Goal: Task Accomplishment & Management: Use online tool/utility

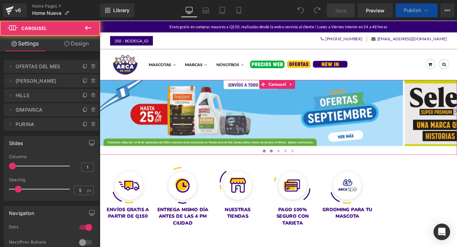
click at [299, 173] on span at bounding box center [299, 172] width 3 height 3
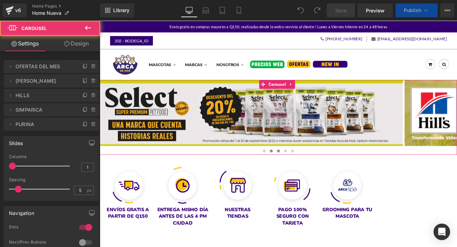
click at [307, 173] on span at bounding box center [308, 172] width 3 height 3
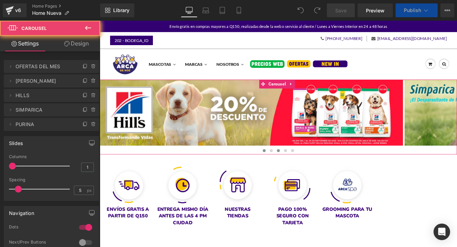
click at [290, 172] on span at bounding box center [291, 172] width 3 height 3
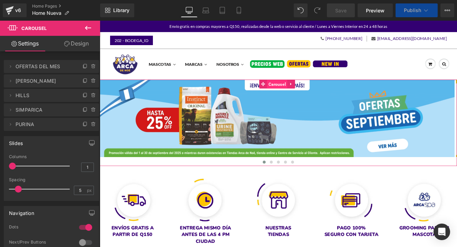
click at [308, 94] on span "Carousel" at bounding box center [307, 95] width 24 height 10
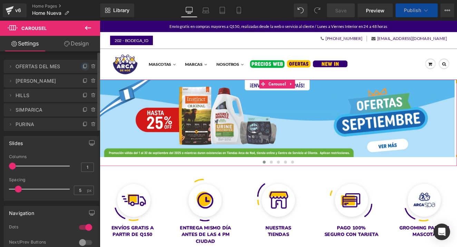
click at [82, 65] on icon at bounding box center [85, 67] width 6 height 6
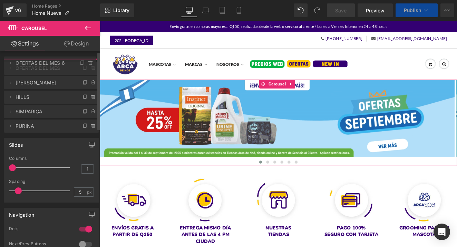
drag, startPoint x: 33, startPoint y: 83, endPoint x: 36, endPoint y: 65, distance: 18.2
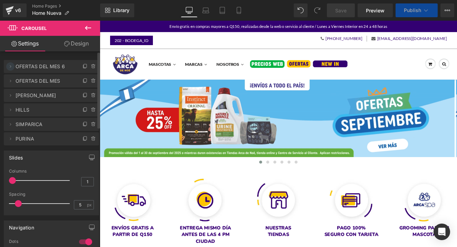
click at [10, 67] on icon at bounding box center [11, 67] width 6 height 6
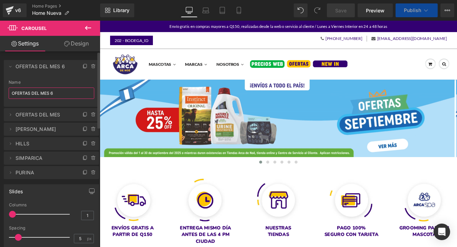
click at [39, 91] on input "OFERTAS DEL MES 6" at bounding box center [52, 93] width 86 height 11
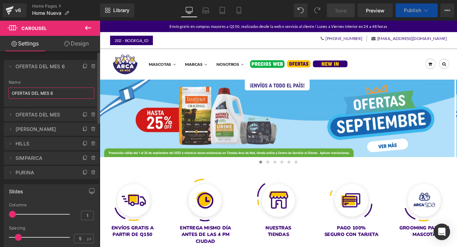
click at [39, 91] on input "OFERTAS DEL MES 6" at bounding box center [52, 93] width 86 height 11
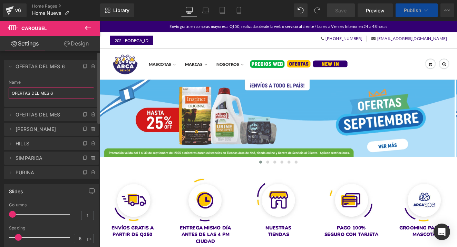
click at [39, 91] on input "OFERTAS DEL MES 6" at bounding box center [52, 93] width 86 height 11
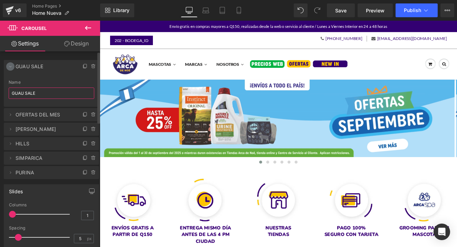
type input "GUAU SALE"
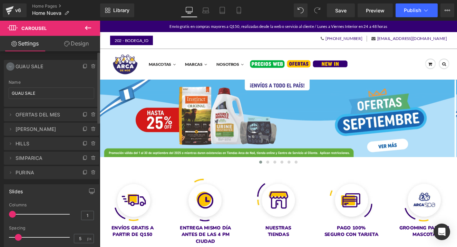
click at [11, 67] on icon at bounding box center [11, 67] width 6 height 6
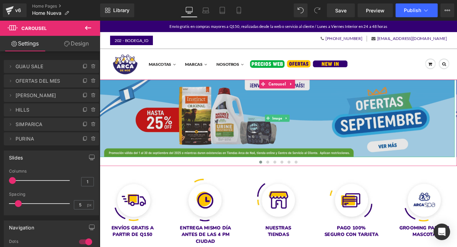
drag, startPoint x: 205, startPoint y: 128, endPoint x: 194, endPoint y: 129, distance: 11.4
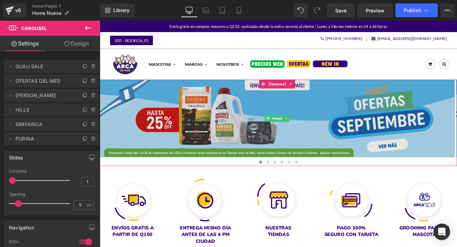
click at [205, 128] on img at bounding box center [307, 135] width 415 height 91
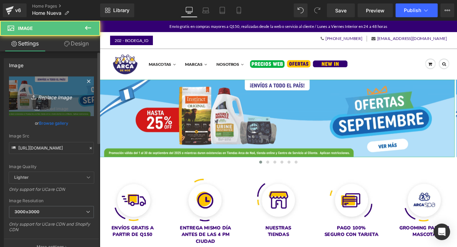
click at [52, 101] on link "Replace Image" at bounding box center [51, 97] width 85 height 40
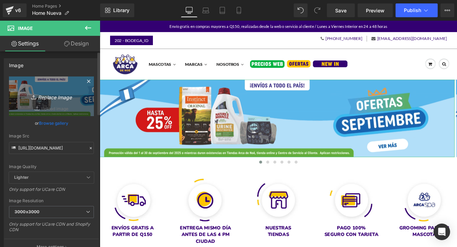
type input "C:\fakepath\banner desktop.png"
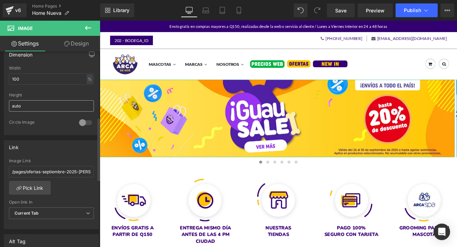
scroll to position [241, 0]
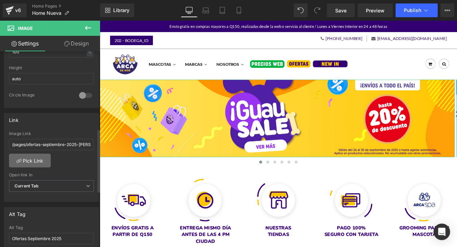
click at [41, 159] on link "Pick Link" at bounding box center [30, 161] width 42 height 14
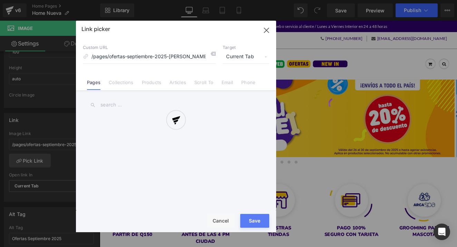
click at [120, 84] on div at bounding box center [176, 127] width 200 height 212
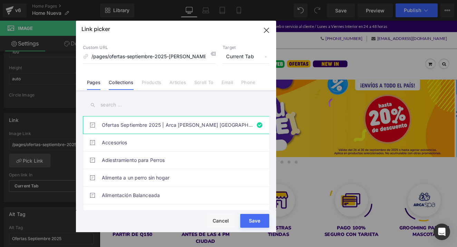
click at [124, 84] on link "Collections" at bounding box center [121, 85] width 25 height 10
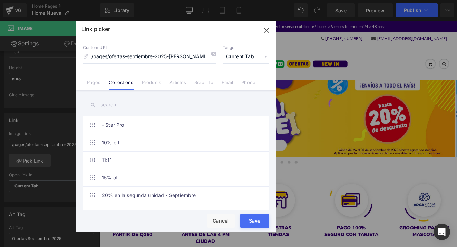
click at [121, 105] on input "text" at bounding box center [176, 105] width 186 height 16
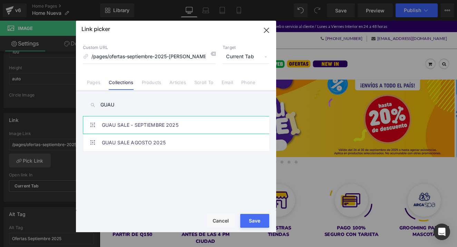
type input "GUAU"
click at [138, 123] on link "GUAU SALE - SEPTIEMBRE 2025" at bounding box center [178, 125] width 152 height 17
drag, startPoint x: 252, startPoint y: 222, endPoint x: 178, endPoint y: 236, distance: 75.5
click at [252, 222] on button "Save" at bounding box center [254, 221] width 29 height 14
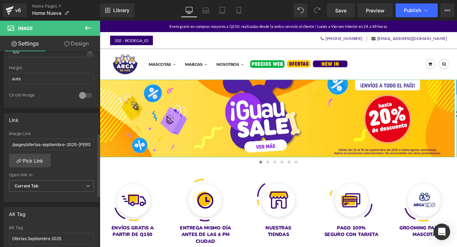
scroll to position [260, 0]
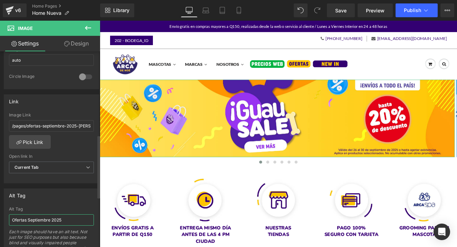
click at [49, 220] on input "Ofertas Septiembre 2025" at bounding box center [51, 220] width 85 height 11
click at [11, 220] on input "Ofertas Septiembre 2025" at bounding box center [51, 220] width 85 height 11
type input "GUAU SALE Septiembre 2025"
click at [205, 11] on icon at bounding box center [206, 12] width 7 height 2
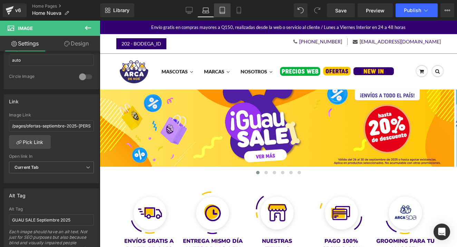
click at [222, 13] on icon at bounding box center [222, 10] width 7 height 7
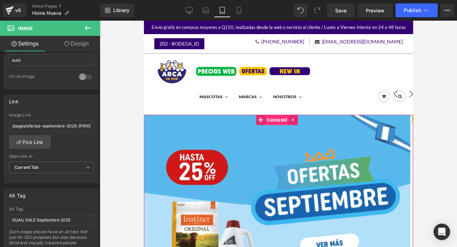
click at [276, 120] on span "Carousel" at bounding box center [277, 120] width 24 height 10
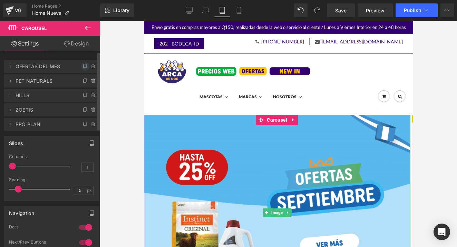
click at [82, 68] on icon at bounding box center [85, 67] width 6 height 6
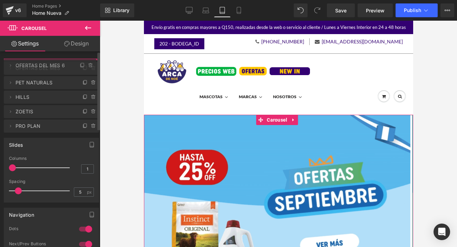
drag, startPoint x: 63, startPoint y: 82, endPoint x: 64, endPoint y: 66, distance: 15.5
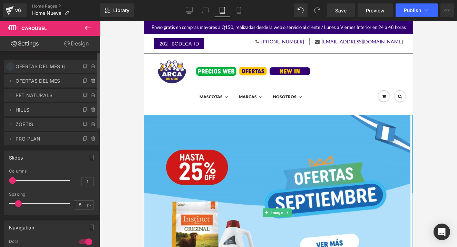
click at [10, 67] on icon at bounding box center [11, 67] width 6 height 6
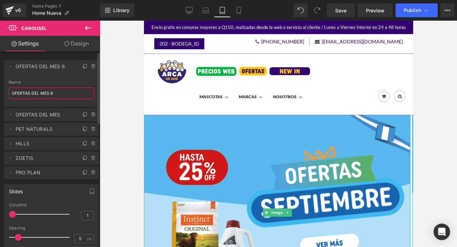
click at [35, 91] on input "OFERTAS DEL MES 6" at bounding box center [52, 93] width 86 height 11
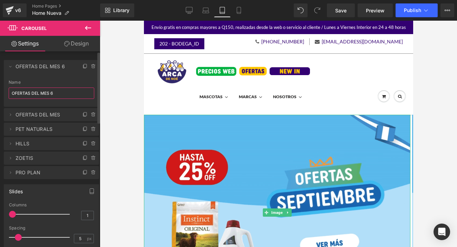
click at [35, 91] on input "OFERTAS DEL MES 6" at bounding box center [52, 93] width 86 height 11
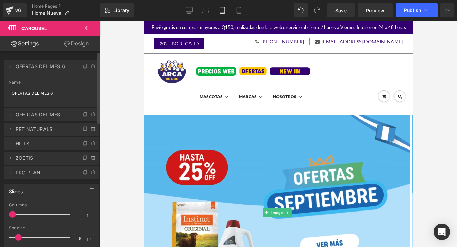
click at [35, 91] on input "OFERTAS DEL MES 6" at bounding box center [52, 93] width 86 height 11
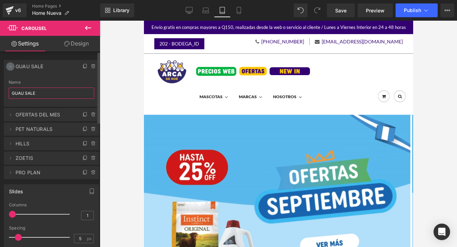
type input "GUAU SALE"
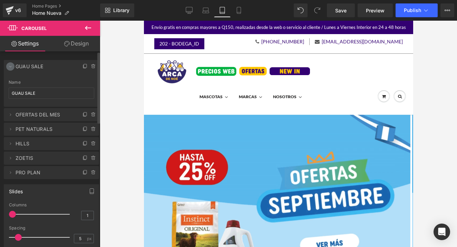
click at [10, 68] on icon at bounding box center [11, 67] width 6 height 6
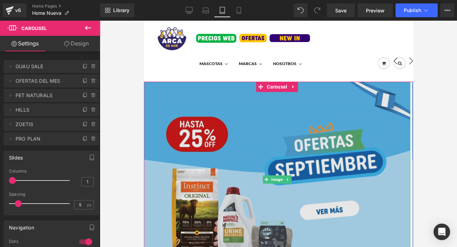
scroll to position [52, 0]
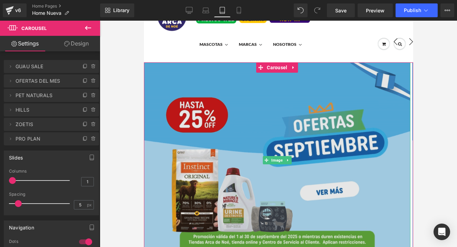
click at [223, 159] on img at bounding box center [277, 160] width 266 height 196
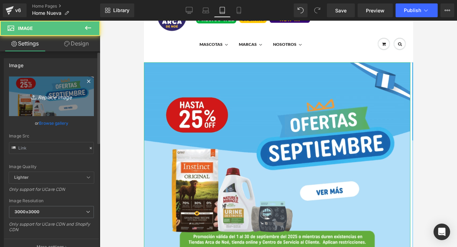
click at [64, 96] on icon "Replace Image" at bounding box center [51, 96] width 55 height 9
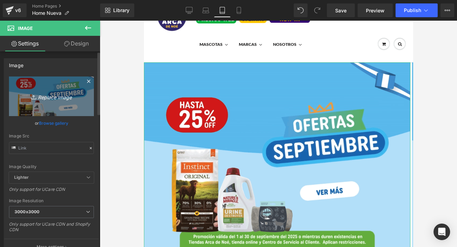
type input "C:\fakepath\banner mobile.png"
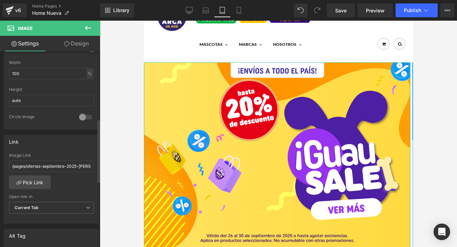
scroll to position [226, 0]
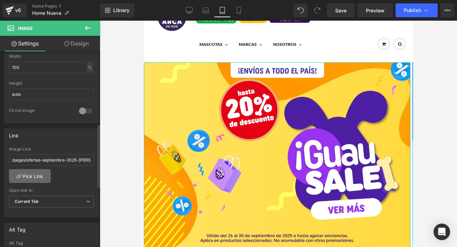
click at [36, 179] on link "Pick Link" at bounding box center [30, 176] width 42 height 14
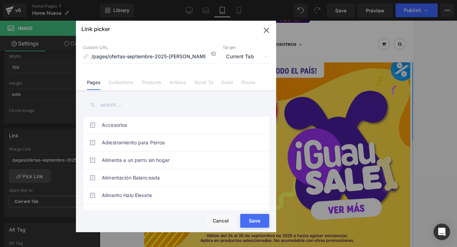
click at [119, 85] on link "Collections" at bounding box center [121, 85] width 25 height 10
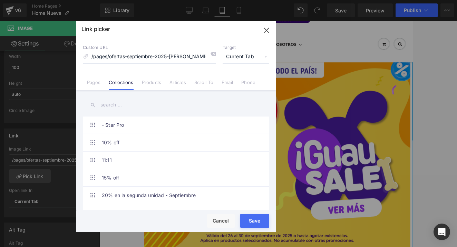
click at [117, 104] on input "text" at bounding box center [176, 105] width 186 height 16
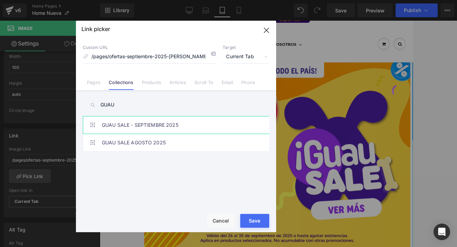
type input "GUAU"
click at [135, 125] on link "GUAU SALE - SEPTIEMBRE 2025" at bounding box center [178, 125] width 152 height 17
drag, startPoint x: 255, startPoint y: 222, endPoint x: 111, endPoint y: 201, distance: 145.4
click at [255, 222] on button "Save" at bounding box center [254, 221] width 29 height 14
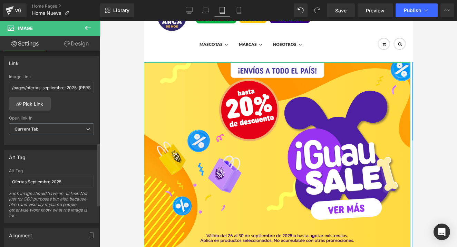
scroll to position [299, 0]
click at [20, 184] on input "Ofertas Septiembre 2025" at bounding box center [51, 180] width 85 height 11
click at [18, 179] on input "Ofertas Septiembre 2025" at bounding box center [51, 180] width 85 height 11
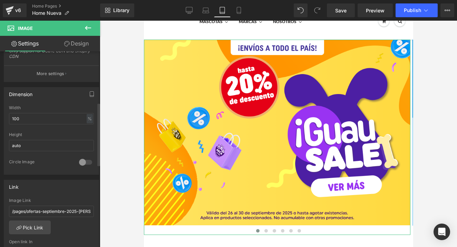
scroll to position [133, 0]
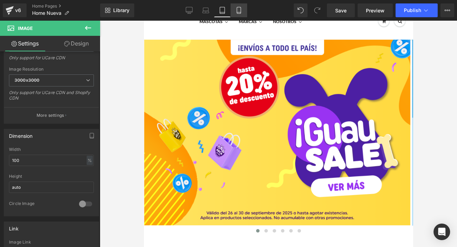
type input "GUAU SALE Septiembre 2025"
click at [238, 11] on icon at bounding box center [238, 10] width 7 height 7
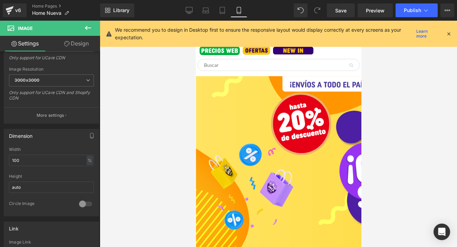
scroll to position [111, 0]
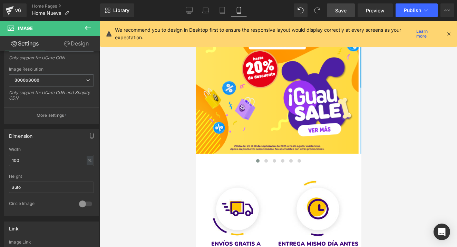
click at [344, 15] on link "Save" at bounding box center [341, 10] width 28 height 14
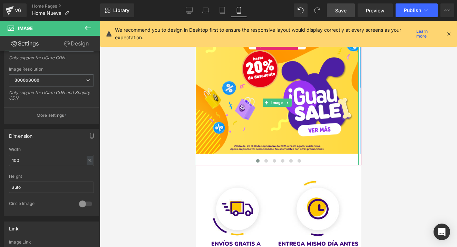
click at [343, 15] on link "Save" at bounding box center [341, 10] width 28 height 14
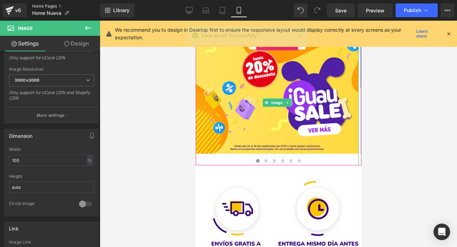
click at [48, 6] on link "Home Pages" at bounding box center [66, 6] width 68 height 6
